Goal: Find specific page/section

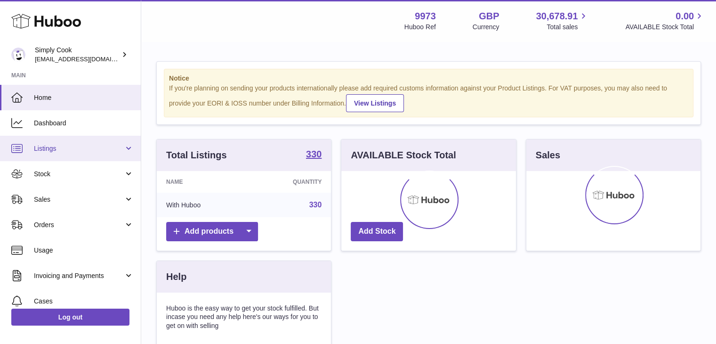
click at [126, 145] on link "Listings" at bounding box center [70, 148] width 141 height 25
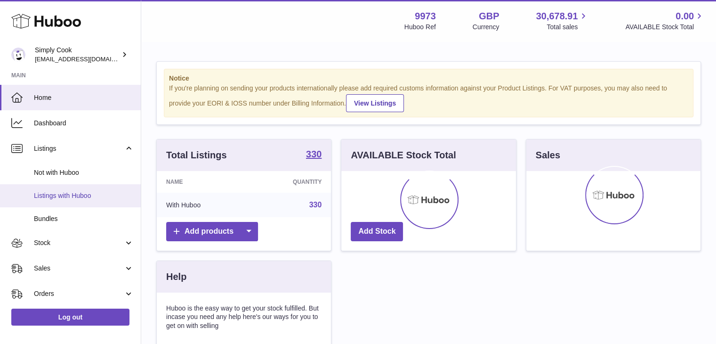
click at [104, 191] on span "Listings with Huboo" at bounding box center [84, 195] width 100 height 9
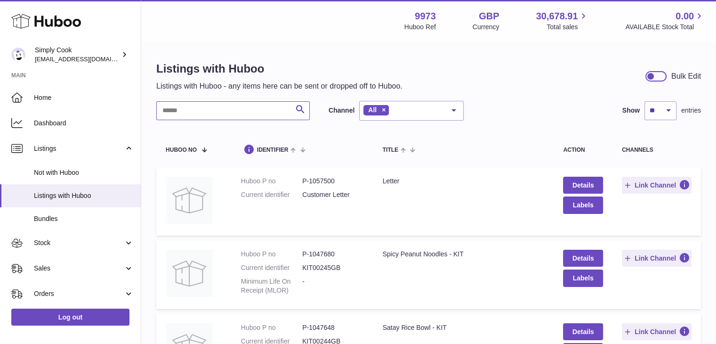
click at [190, 112] on input "text" at bounding box center [233, 110] width 154 height 19
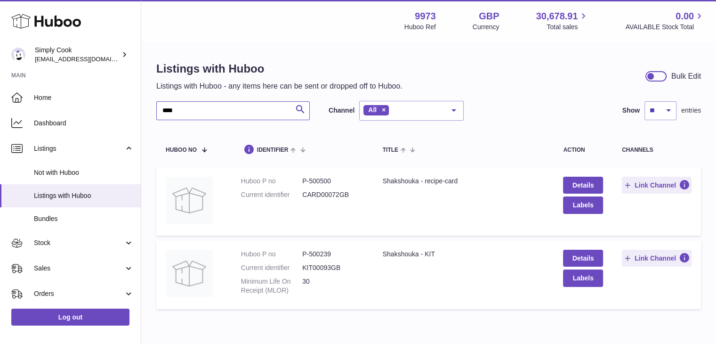
type input "****"
